Goal: Task Accomplishment & Management: Complete application form

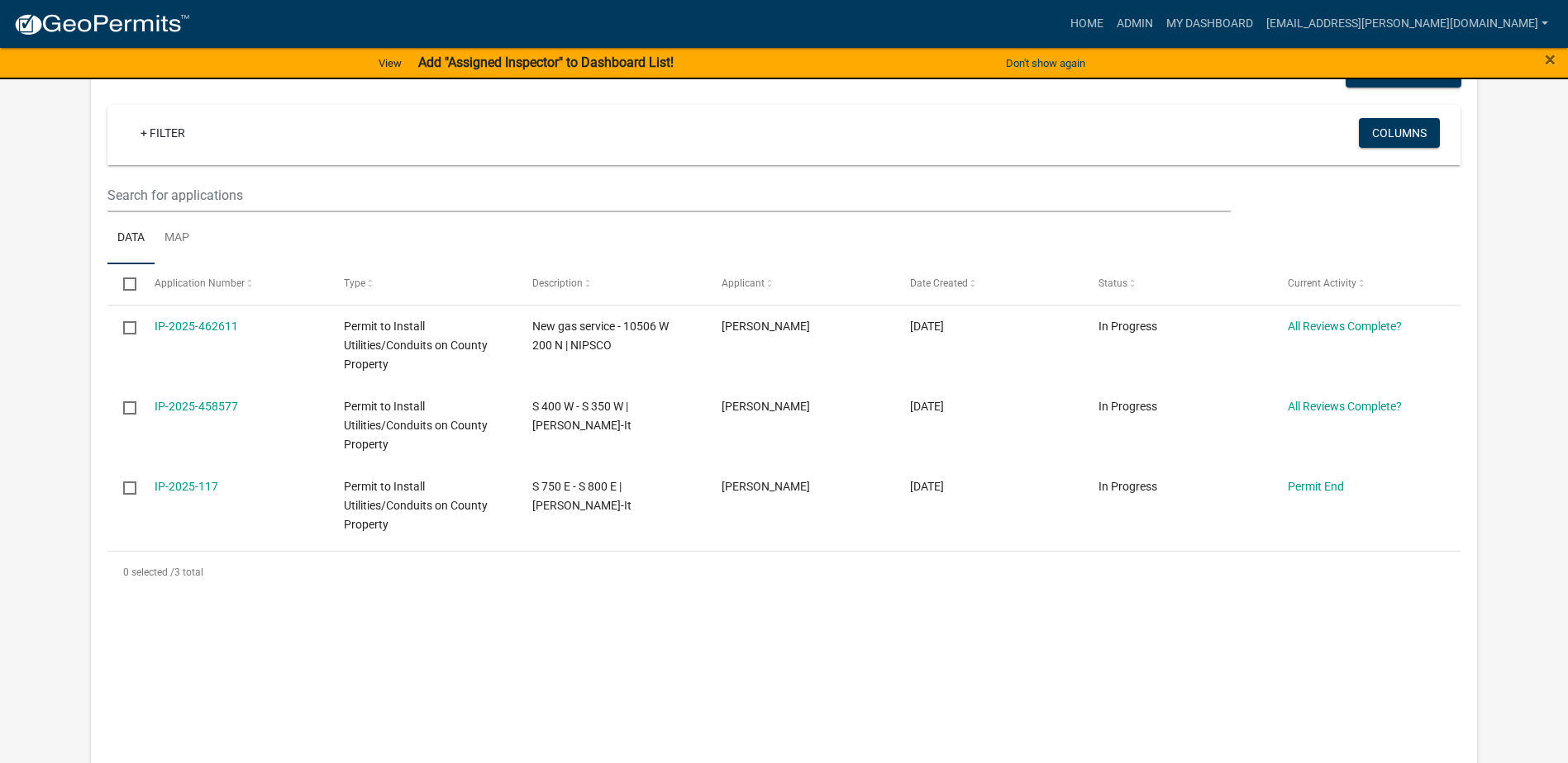
scroll to position [312, 0]
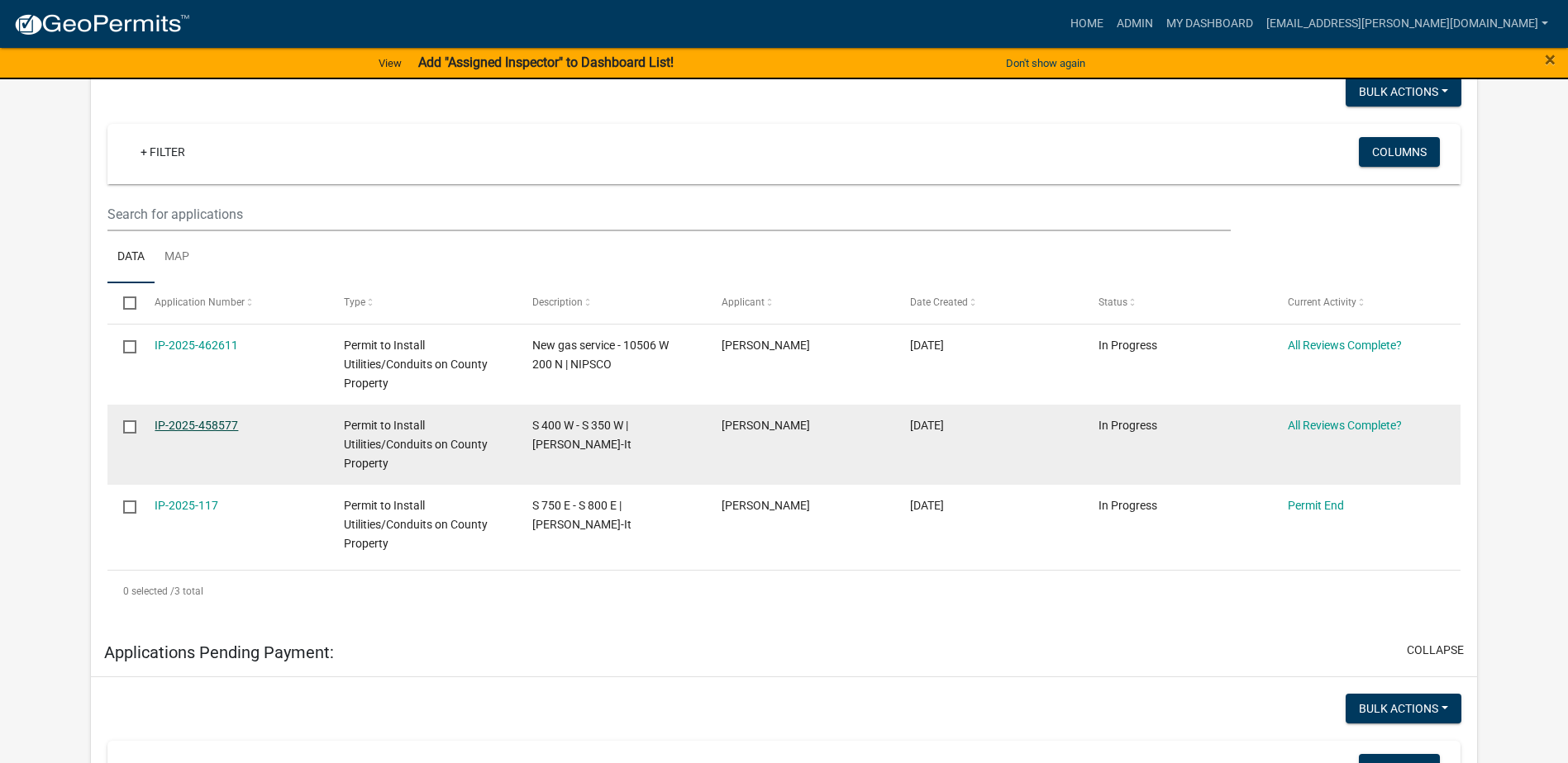
click at [215, 427] on link "IP-2025-458577" at bounding box center [196, 425] width 83 height 13
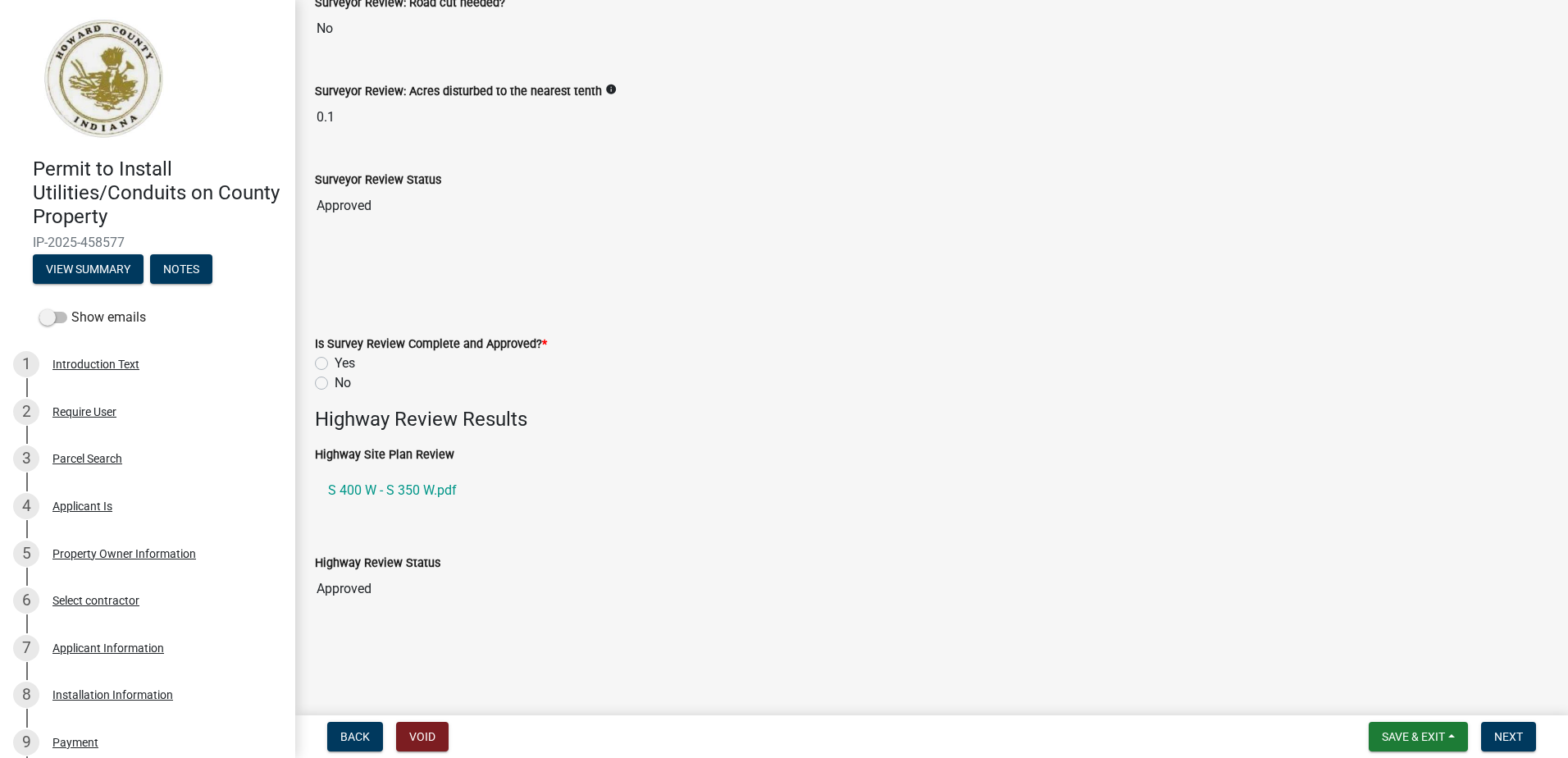
scroll to position [246, 0]
click at [335, 358] on label "Yes" at bounding box center [345, 362] width 20 height 20
click at [335, 358] on input "Yes" at bounding box center [340, 357] width 11 height 11
radio input "true"
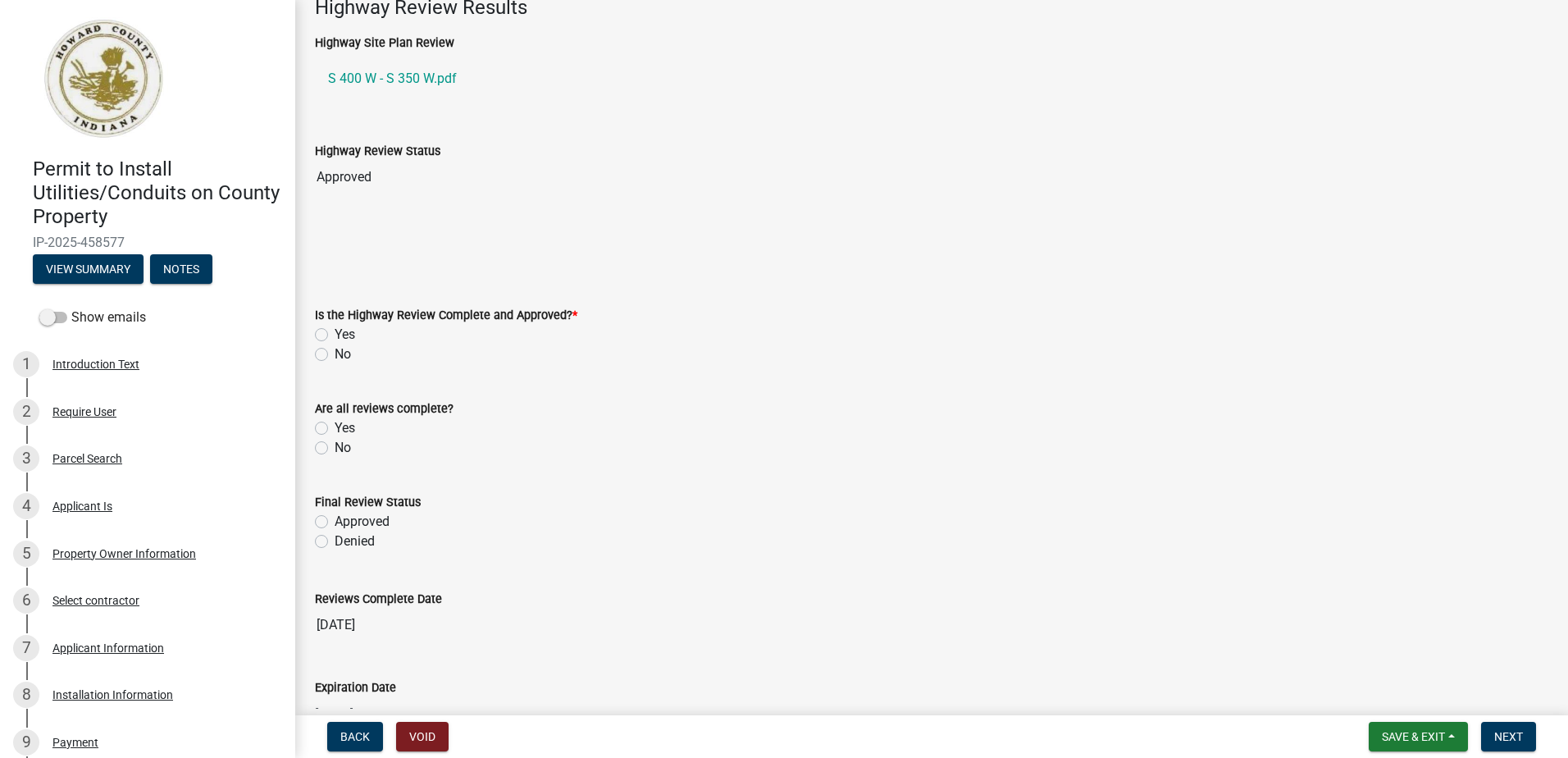
click at [335, 335] on label "Yes" at bounding box center [345, 334] width 20 height 20
click at [335, 335] on input "Yes" at bounding box center [340, 330] width 11 height 11
radio input "true"
drag, startPoint x: 320, startPoint y: 425, endPoint x: 318, endPoint y: 437, distance: 12.2
click at [335, 426] on label "Yes" at bounding box center [345, 428] width 20 height 20
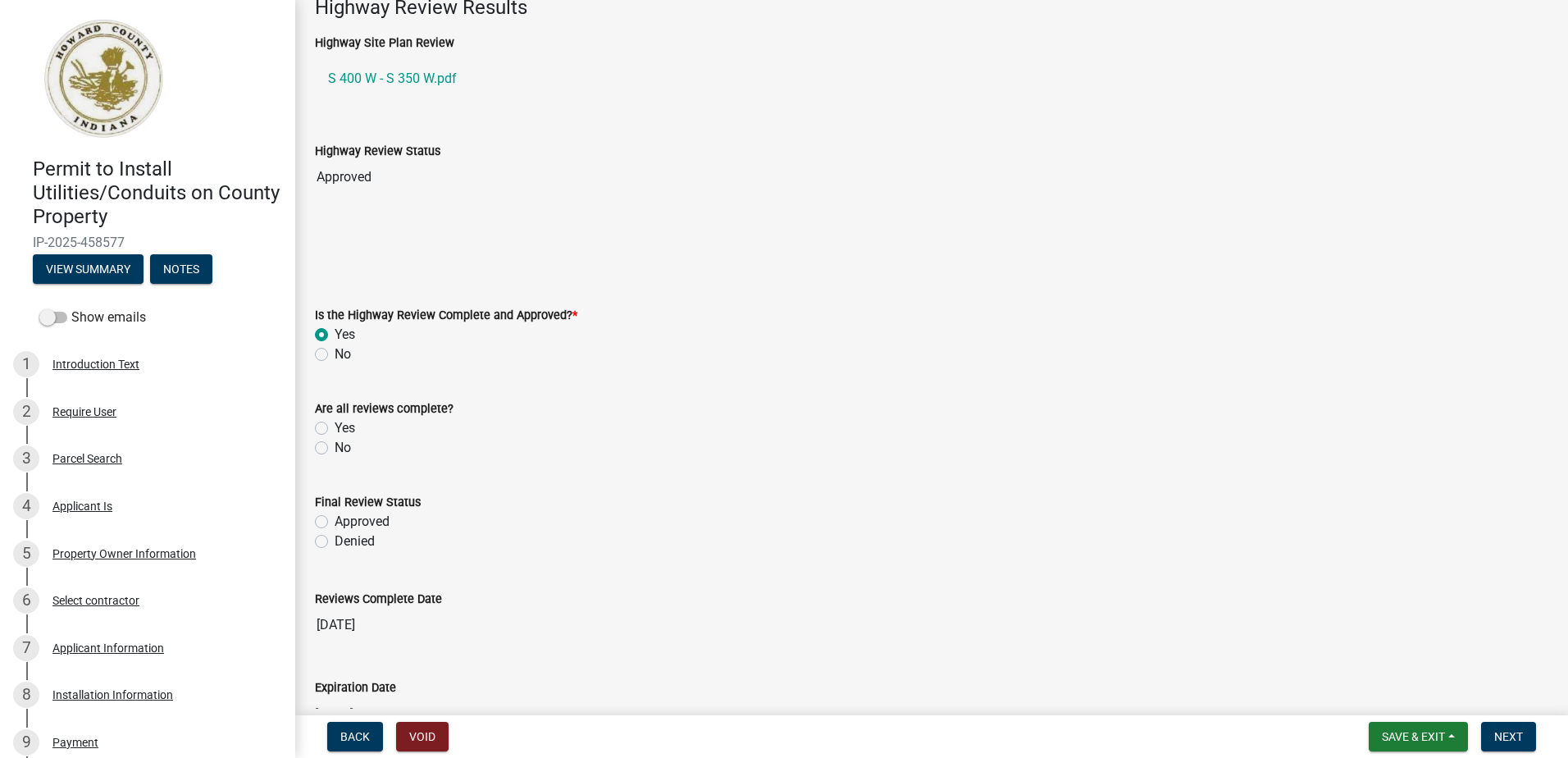
click at [335, 426] on input "Yes" at bounding box center [340, 424] width 11 height 11
radio input "true"
click at [335, 522] on label "Approved" at bounding box center [362, 522] width 55 height 20
click at [335, 522] on input "Approved" at bounding box center [340, 518] width 11 height 11
radio input "true"
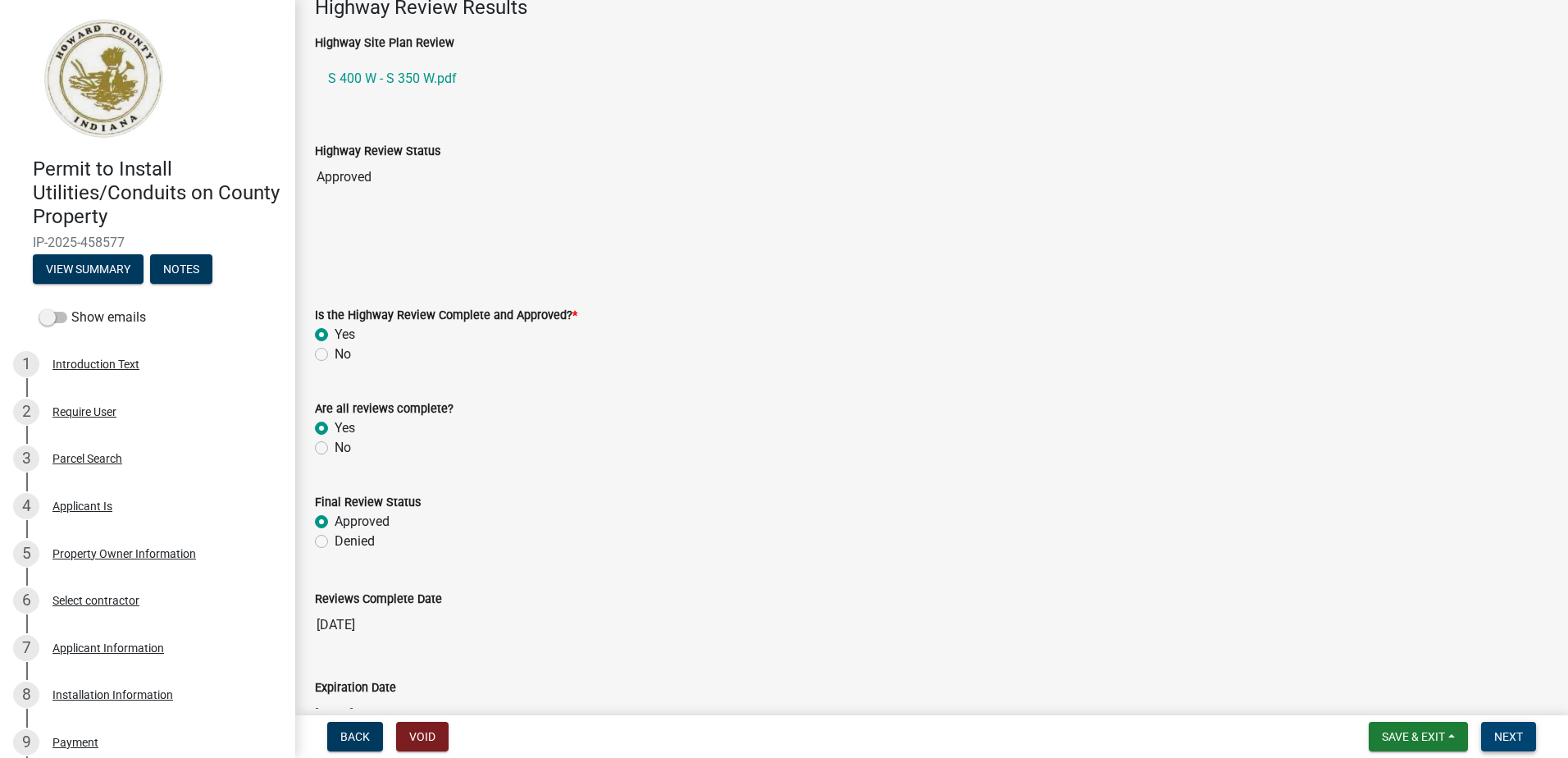
click at [1516, 739] on span "Next" at bounding box center [1509, 737] width 29 height 13
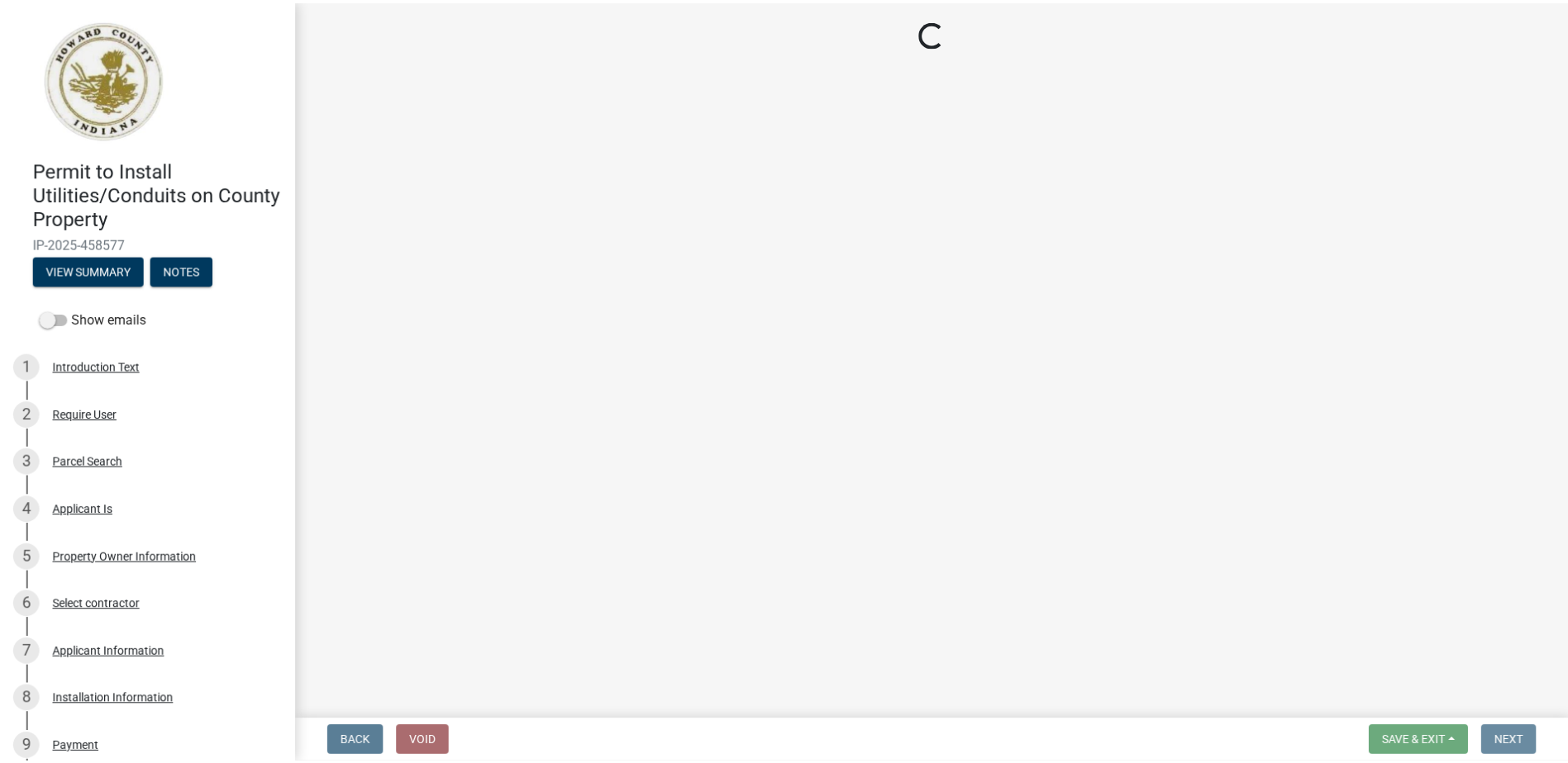
scroll to position [0, 0]
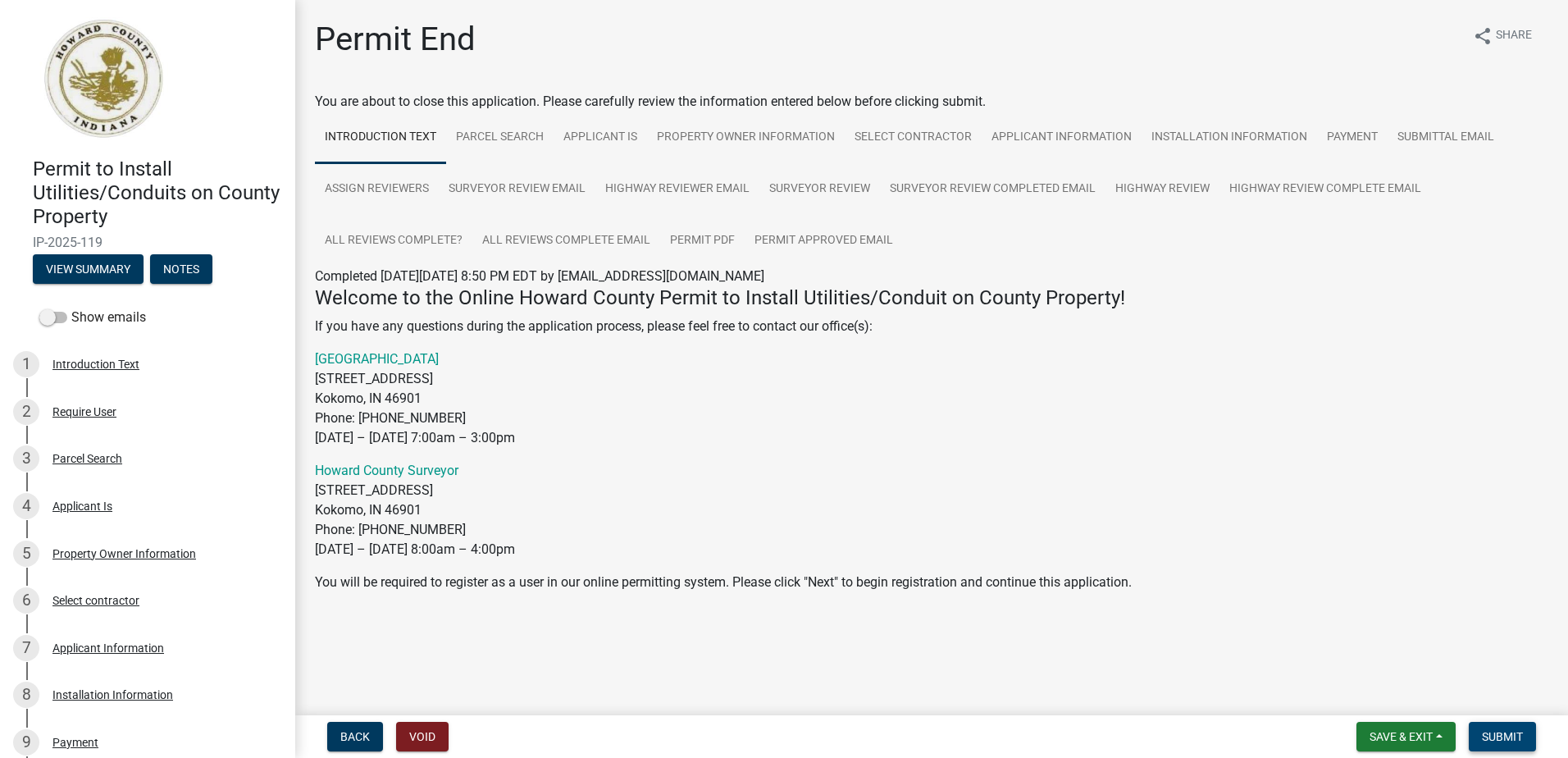
click at [1498, 731] on span "Submit" at bounding box center [1502, 737] width 41 height 13
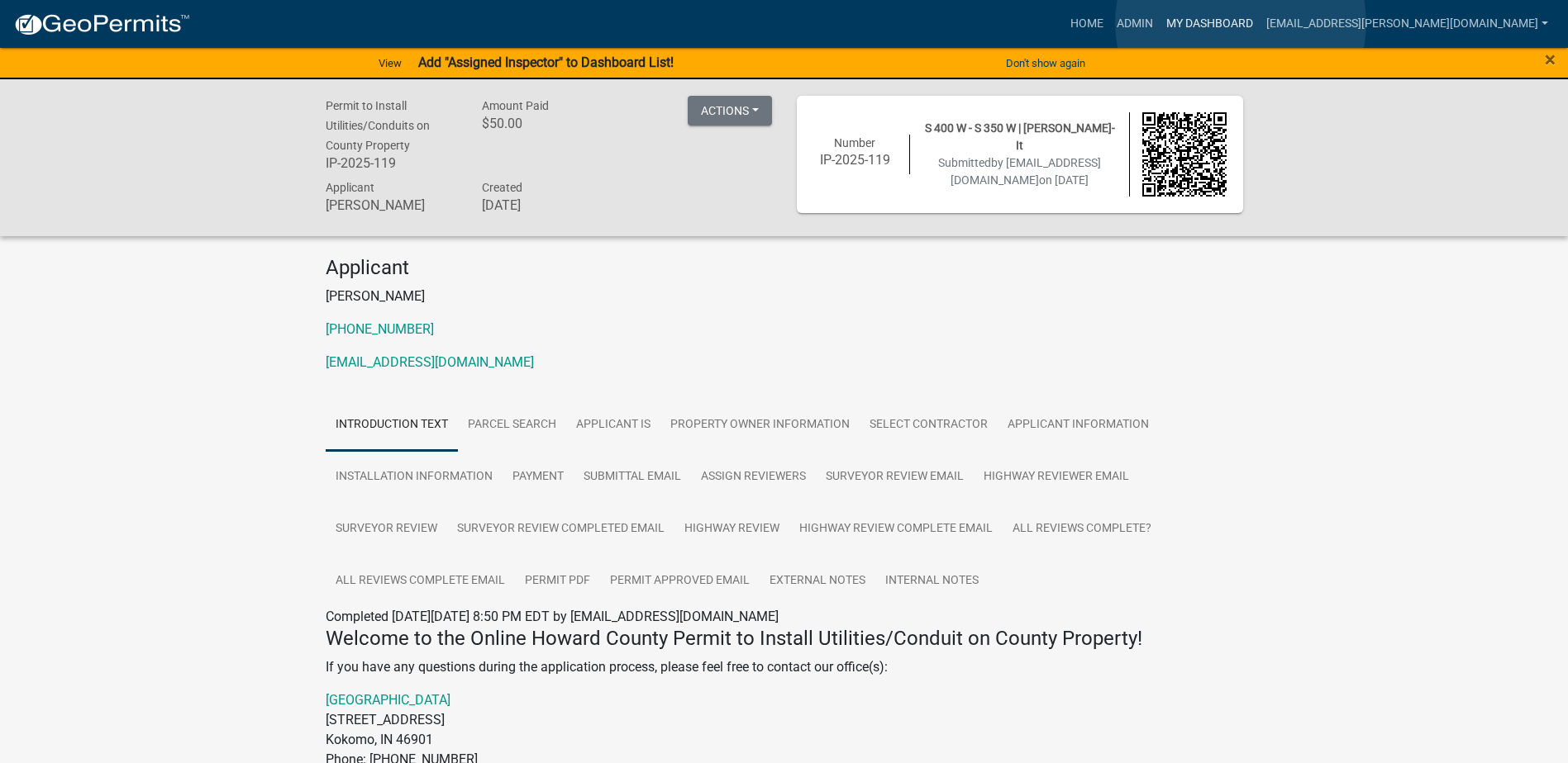
click at [1241, 23] on link "My Dashboard" at bounding box center [1209, 24] width 100 height 32
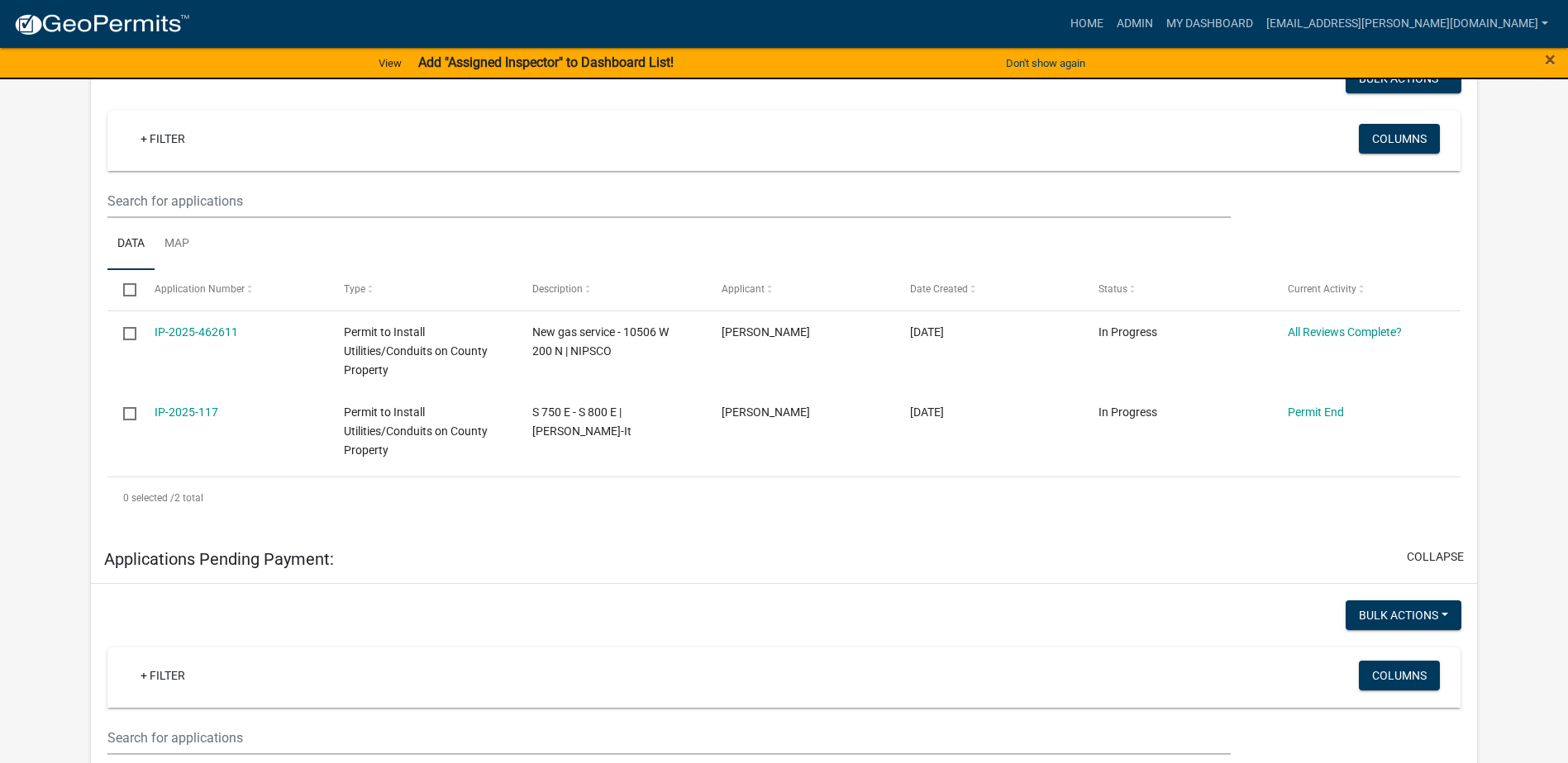
scroll to position [330, 0]
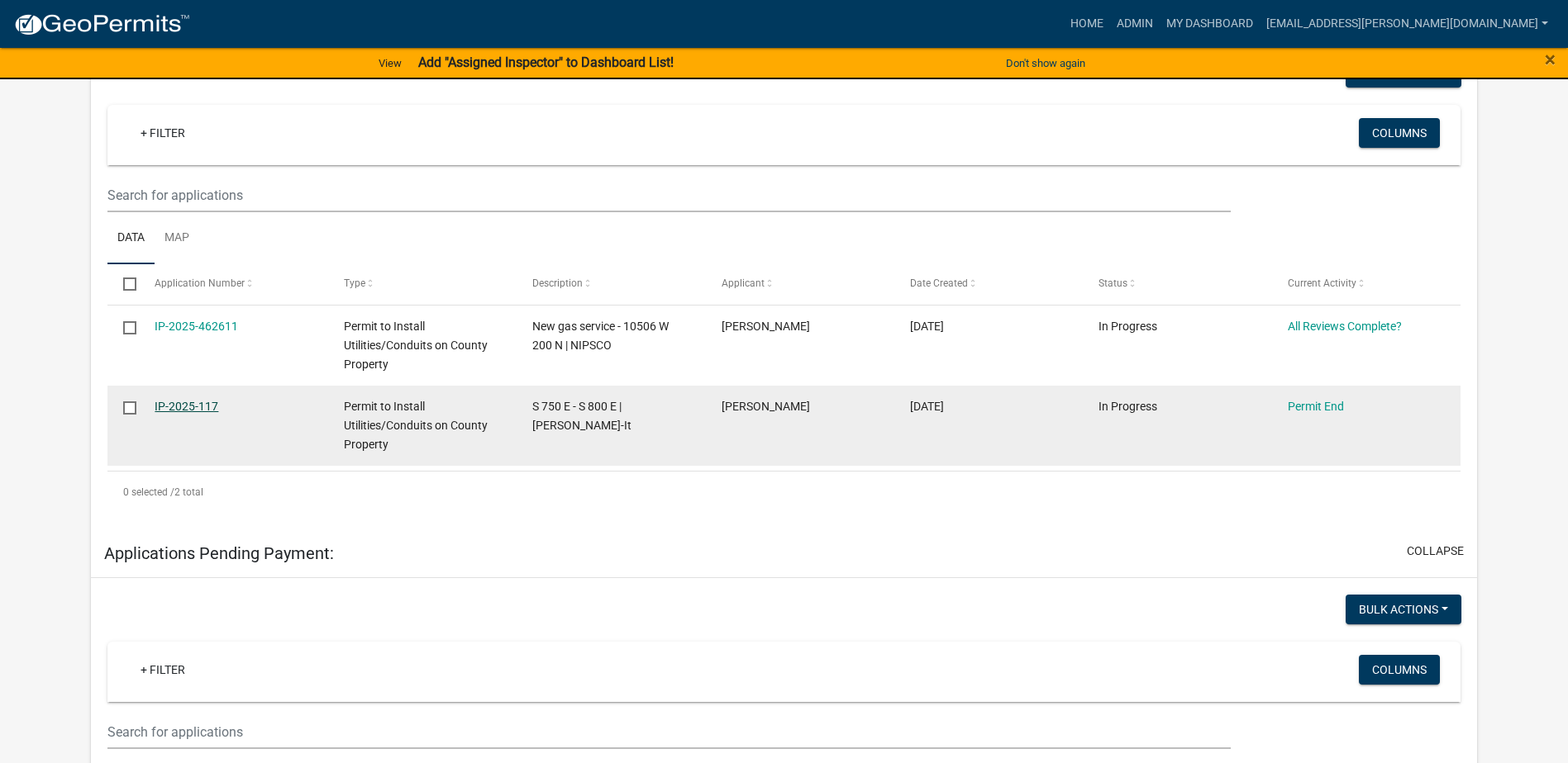
click at [169, 403] on link "IP-2025-117" at bounding box center [186, 406] width 64 height 13
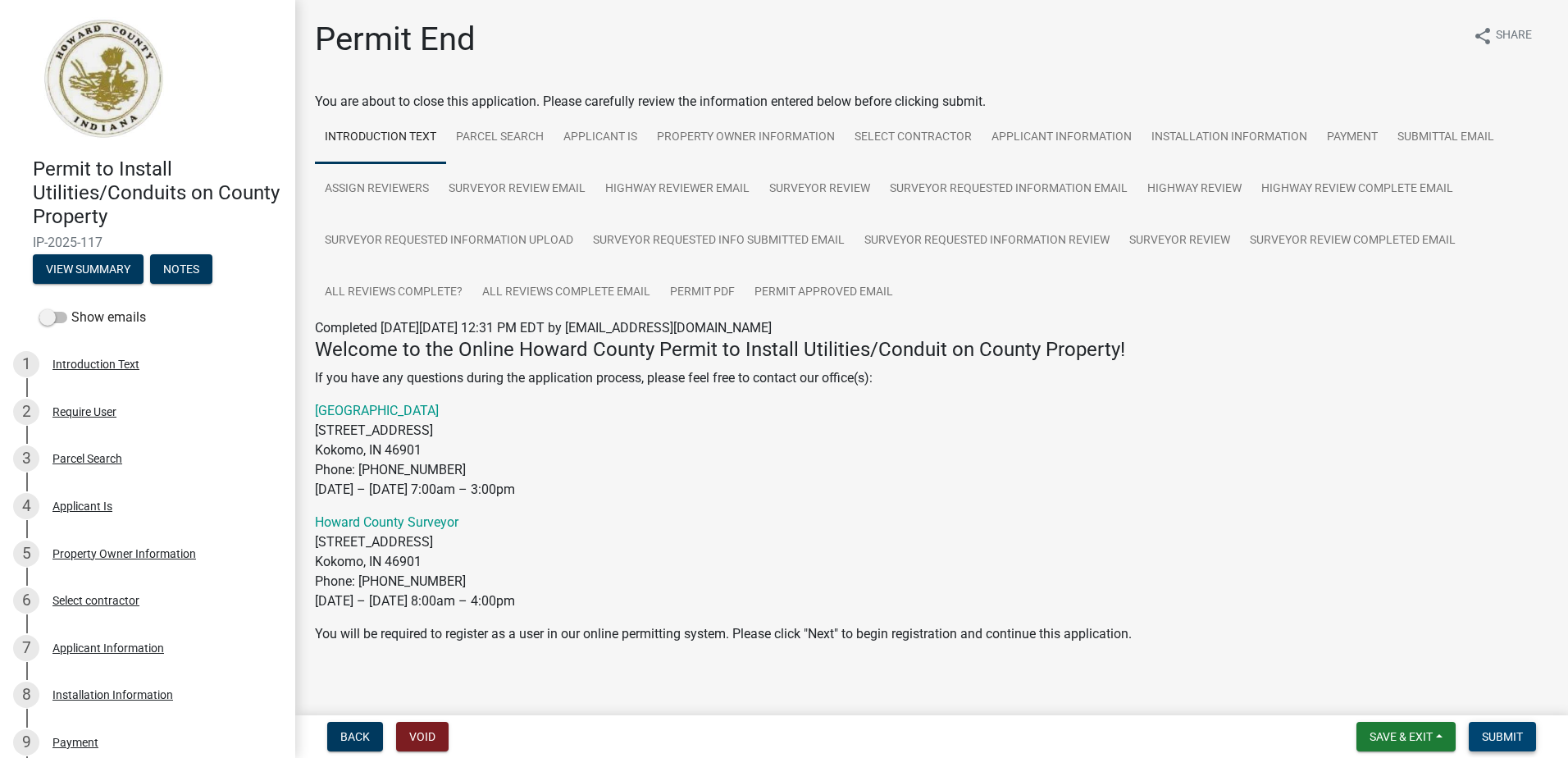
click at [1502, 738] on span "Submit" at bounding box center [1502, 737] width 41 height 13
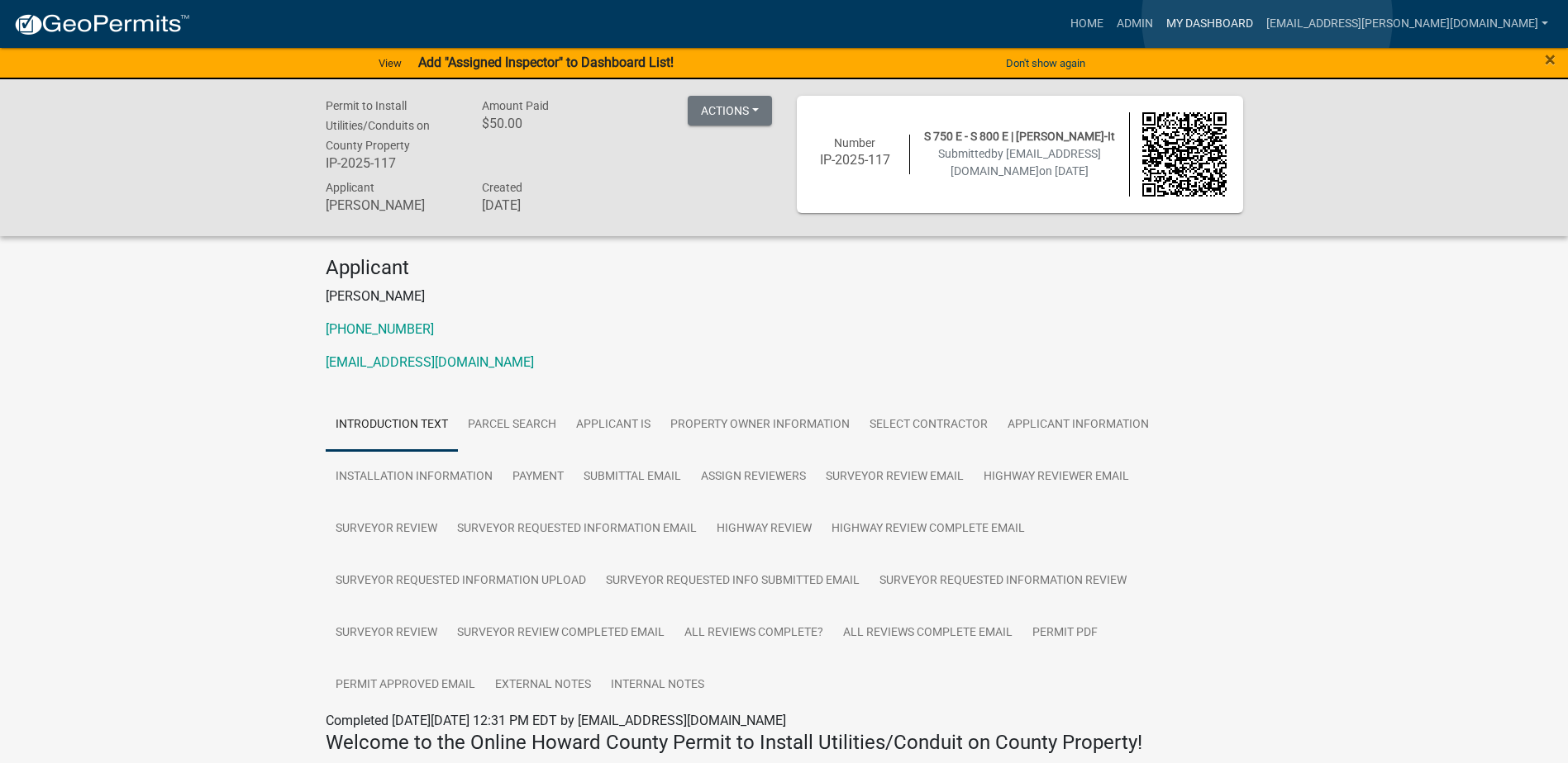
click at [1260, 18] on link "My Dashboard" at bounding box center [1209, 24] width 100 height 32
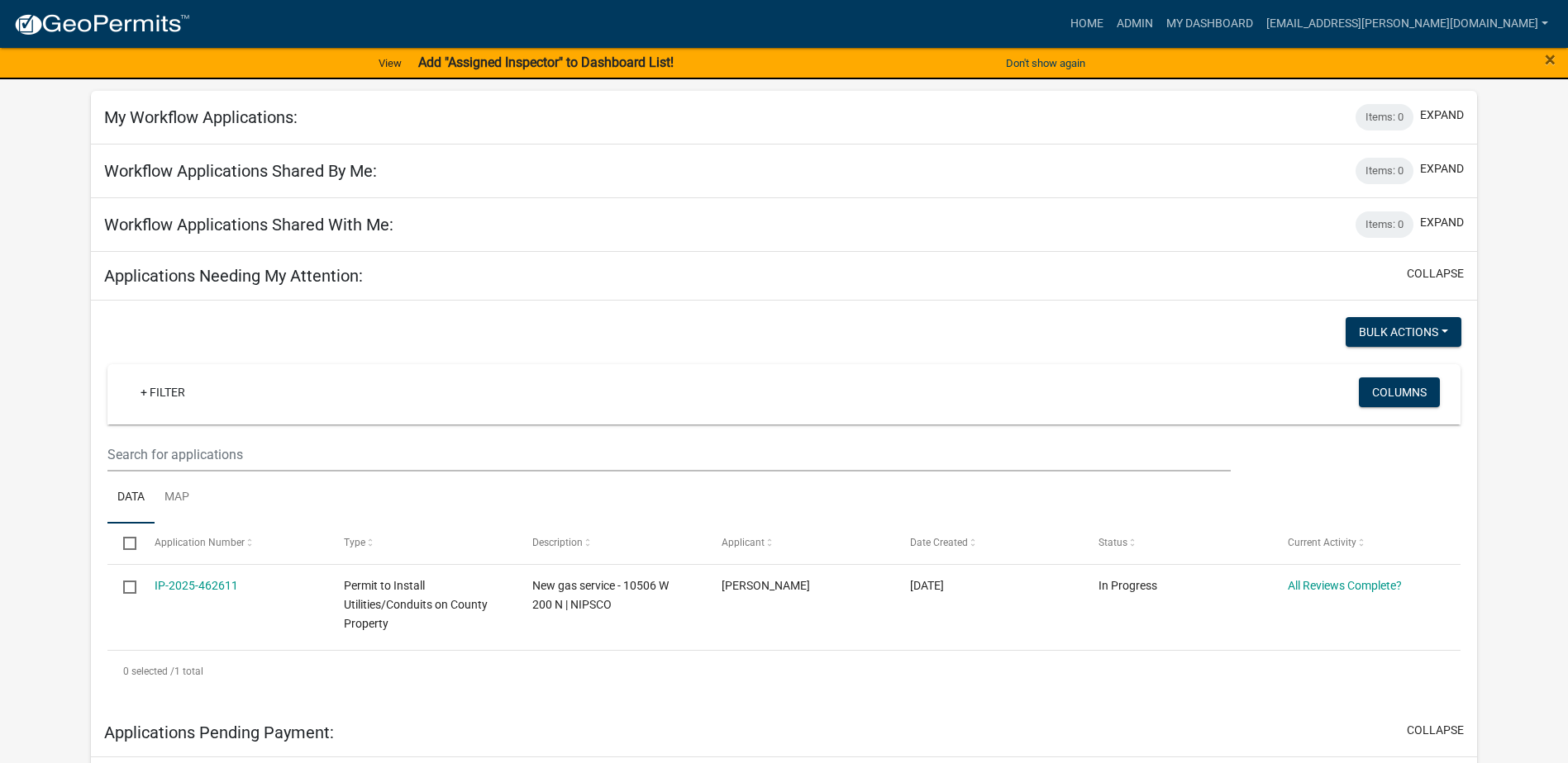
scroll to position [248, 0]
